Goal: Find specific page/section: Find specific page/section

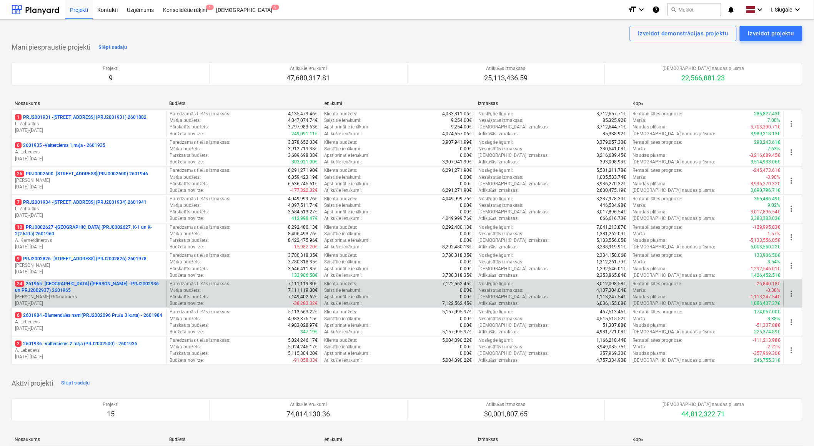
click at [94, 290] on p "24 261965 - Nīcgales iela (abas ēkas - PRJ2002936 un PRJ2002937) 2601965" at bounding box center [89, 287] width 148 height 13
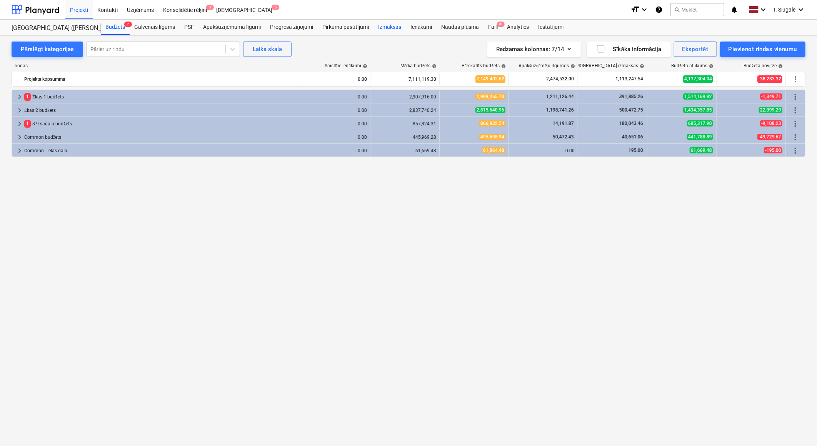
click at [385, 28] on div "Izmaksas" at bounding box center [389, 27] width 32 height 15
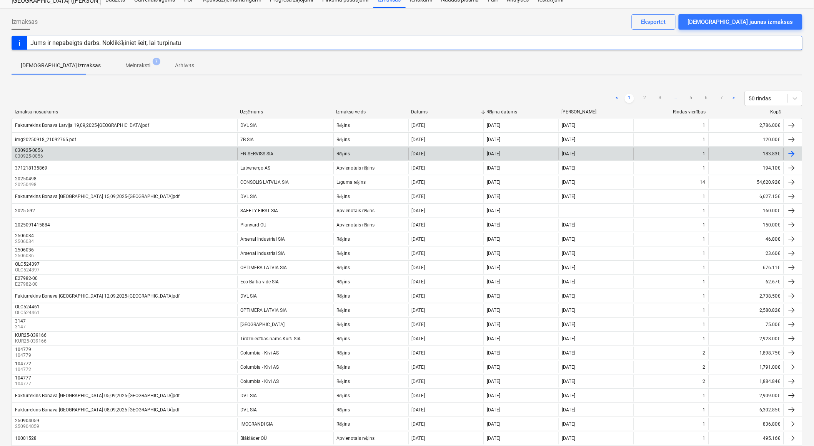
scroll to position [43, 0]
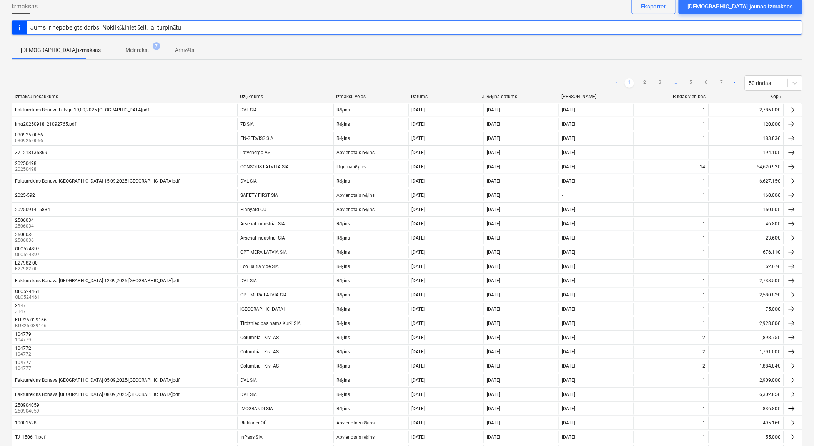
click at [775, 97] on div "Kopā" at bounding box center [746, 97] width 69 height 6
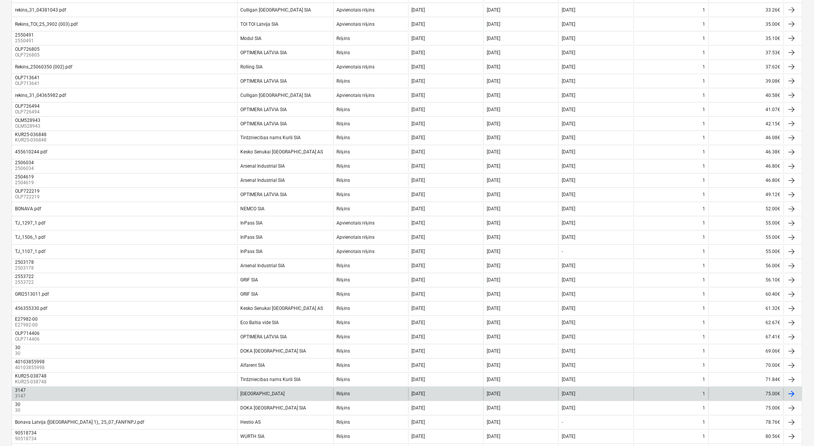
scroll to position [456, 0]
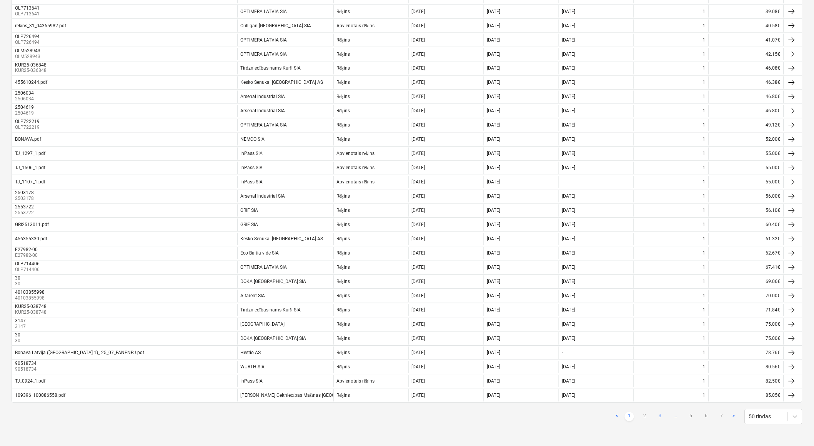
click at [659, 416] on link "3" at bounding box center [660, 416] width 9 height 9
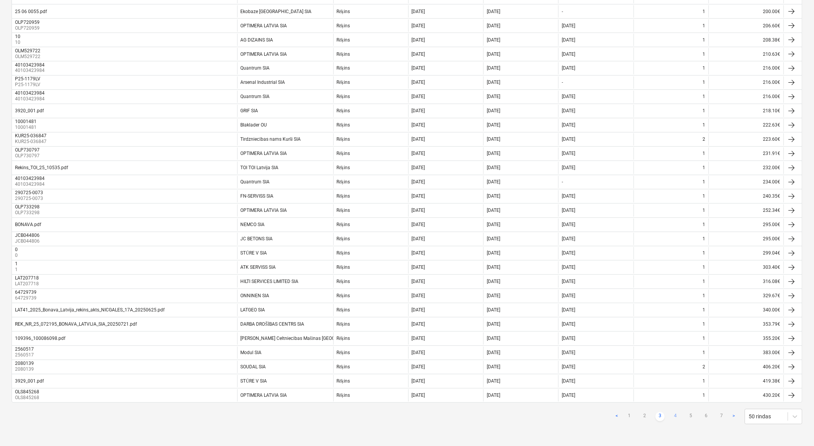
click at [675, 416] on link "4" at bounding box center [675, 416] width 9 height 9
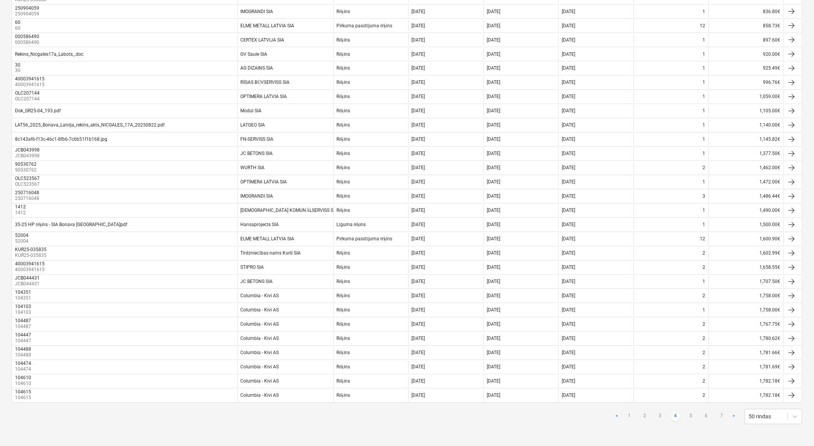
click at [675, 416] on link "4" at bounding box center [675, 416] width 9 height 9
click at [690, 416] on link "5" at bounding box center [690, 416] width 9 height 9
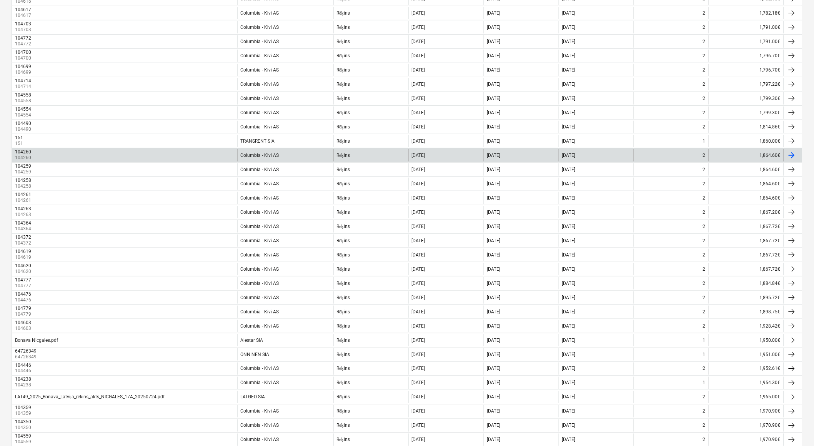
scroll to position [157, 0]
